Goal: Entertainment & Leisure: Consume media (video, audio)

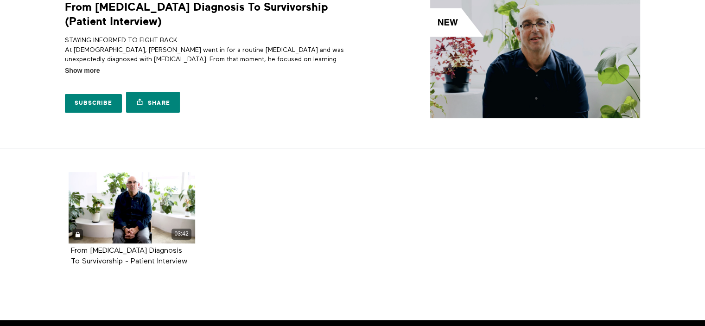
scroll to position [77, 0]
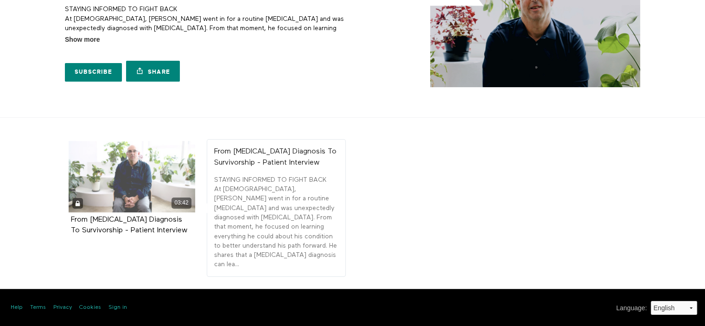
click at [133, 194] on div "03:42" at bounding box center [132, 176] width 127 height 71
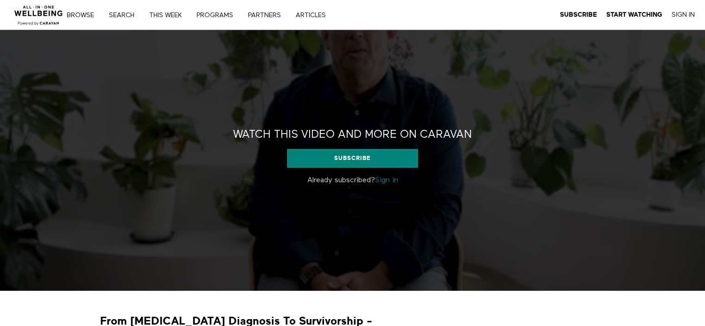
click at [393, 179] on link "Sign in" at bounding box center [386, 180] width 23 height 7
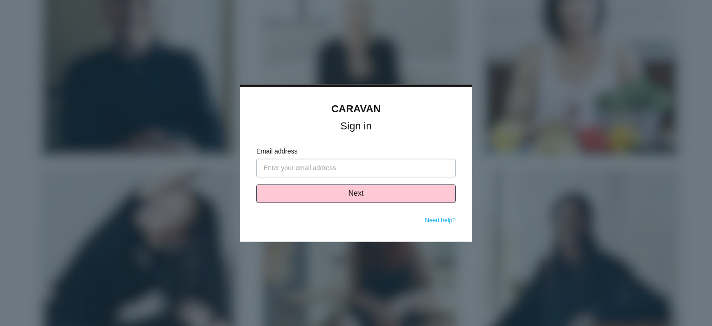
click at [335, 168] on input "Email address" at bounding box center [355, 167] width 199 height 19
type input "[EMAIL_ADDRESS][DOMAIN_NAME]"
click at [358, 198] on button "Next" at bounding box center [355, 193] width 199 height 19
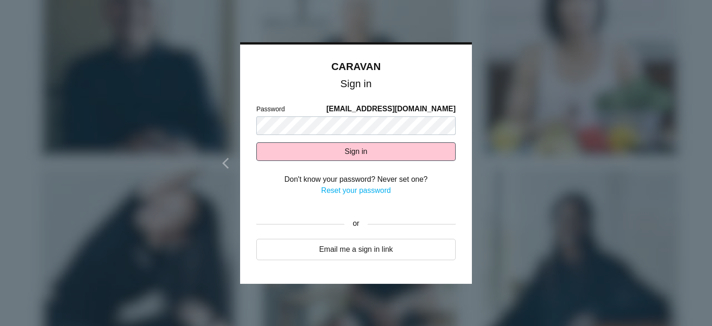
click at [82, 212] on div at bounding box center [356, 163] width 712 height 326
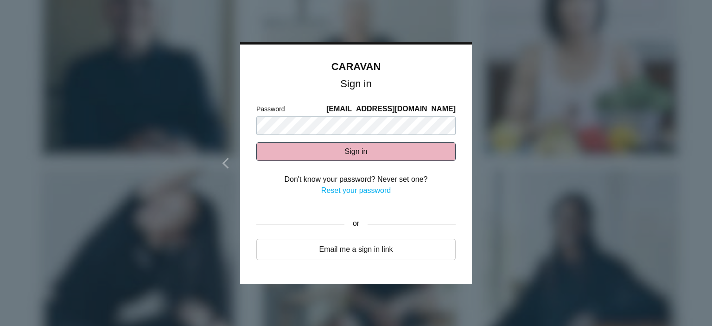
click at [283, 151] on button "Sign in" at bounding box center [355, 151] width 199 height 19
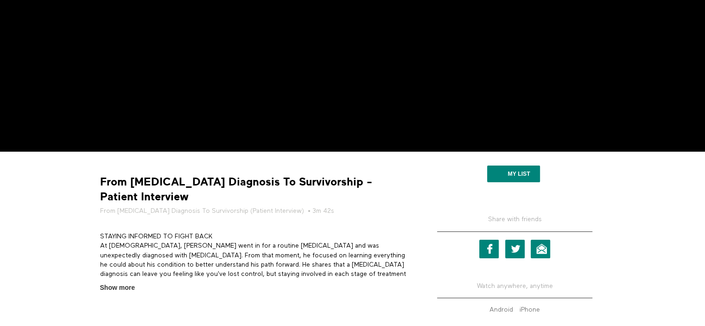
scroll to position [208, 0]
